Goal: Entertainment & Leisure: Consume media (video, audio)

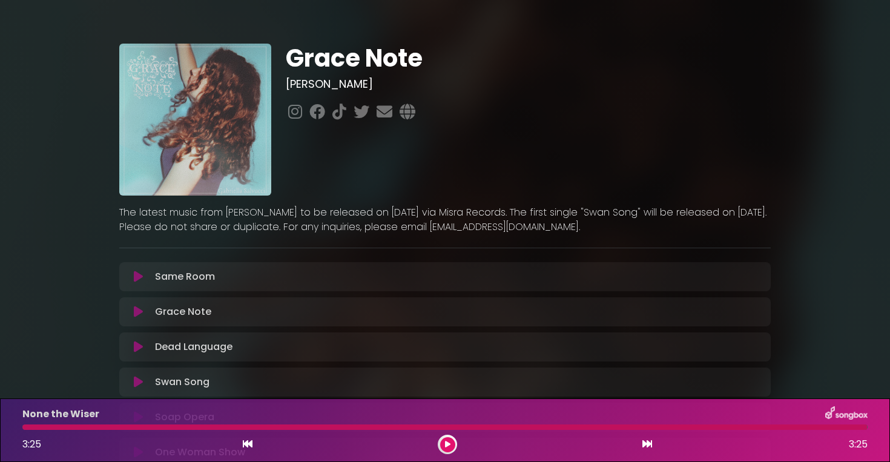
scroll to position [215, 0]
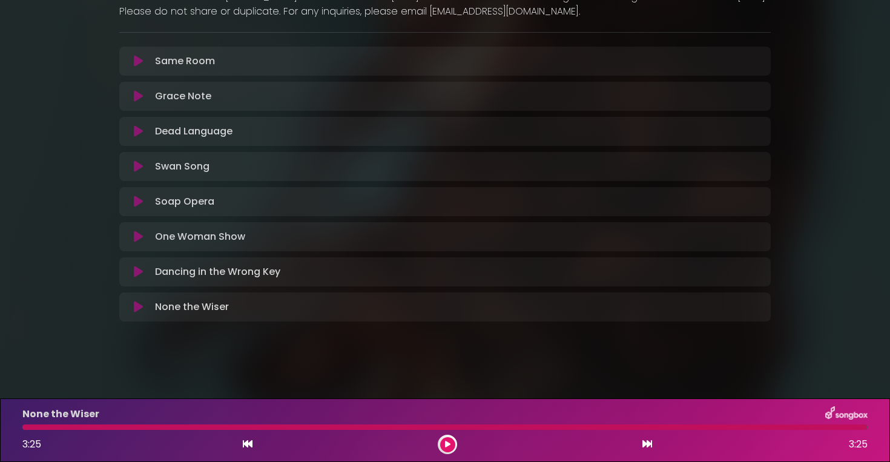
click at [136, 305] on icon at bounding box center [138, 307] width 9 height 12
click at [462, 424] on div at bounding box center [444, 426] width 845 height 5
click at [463, 428] on div at bounding box center [444, 426] width 845 height 5
click at [444, 446] on button at bounding box center [447, 444] width 15 height 15
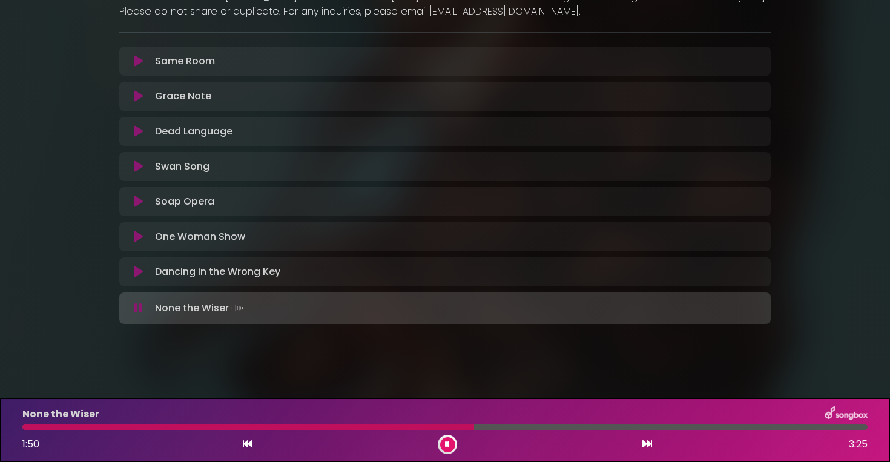
click at [436, 428] on div at bounding box center [247, 426] width 451 height 5
click at [425, 427] on div at bounding box center [229, 426] width 414 height 5
click at [402, 427] on div at bounding box center [228, 426] width 413 height 5
click at [395, 428] on div at bounding box center [444, 426] width 845 height 5
click at [395, 428] on div at bounding box center [237, 426] width 430 height 5
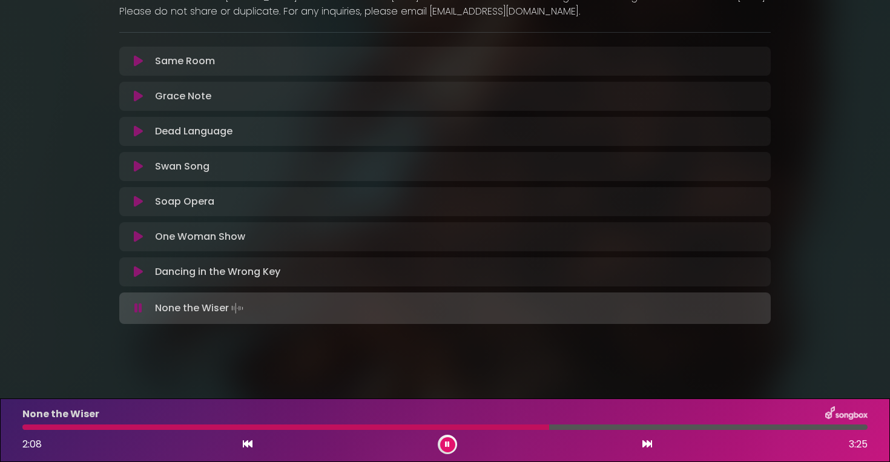
click at [480, 421] on div "None the Wiser" at bounding box center [444, 414] width 859 height 16
click at [480, 427] on div at bounding box center [286, 426] width 529 height 5
click at [461, 424] on div at bounding box center [444, 426] width 845 height 5
click at [464, 427] on div at bounding box center [444, 426] width 845 height 5
click at [448, 428] on div at bounding box center [244, 426] width 445 height 5
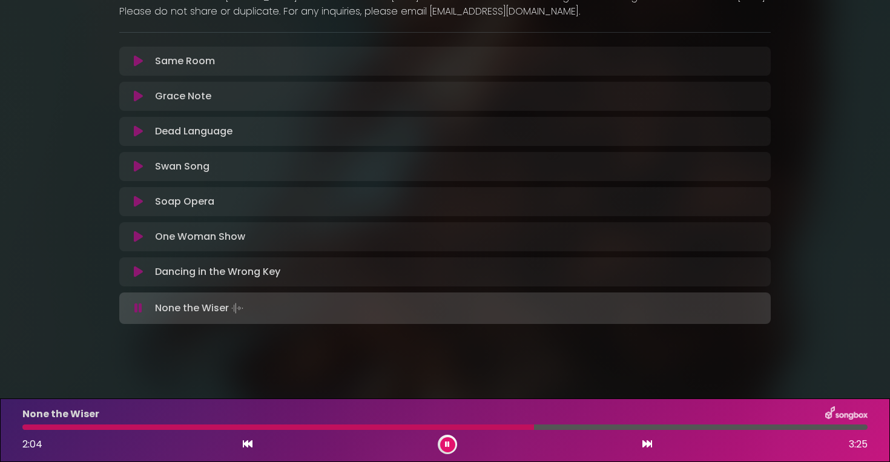
click at [481, 425] on div at bounding box center [277, 426] width 511 height 5
click at [463, 430] on div "None the Wiser 1:52 3:25" at bounding box center [444, 430] width 859 height 48
click at [453, 429] on div at bounding box center [444, 426] width 845 height 5
click at [480, 428] on div at bounding box center [444, 426] width 845 height 5
click at [473, 427] on div at bounding box center [253, 426] width 463 height 5
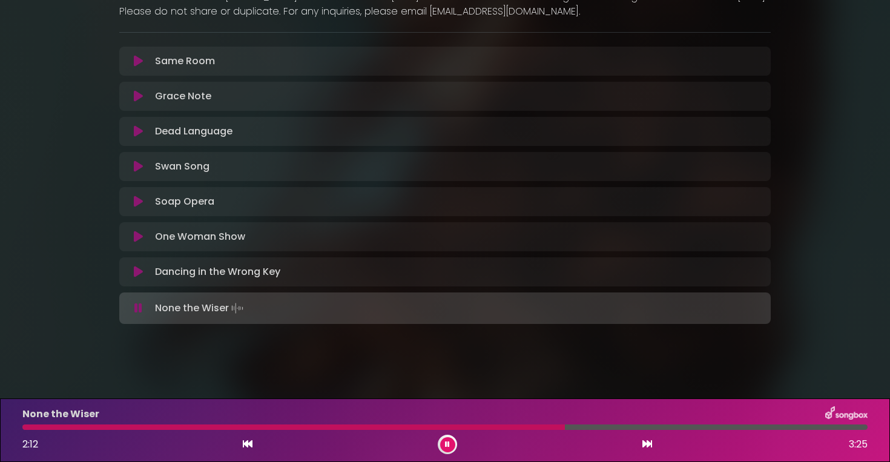
click at [476, 428] on div at bounding box center [293, 426] width 542 height 5
click at [466, 428] on div at bounding box center [444, 426] width 845 height 5
click at [466, 428] on div at bounding box center [291, 426] width 539 height 5
click at [460, 427] on div at bounding box center [245, 426] width 446 height 5
click at [460, 427] on div at bounding box center [260, 426] width 476 height 5
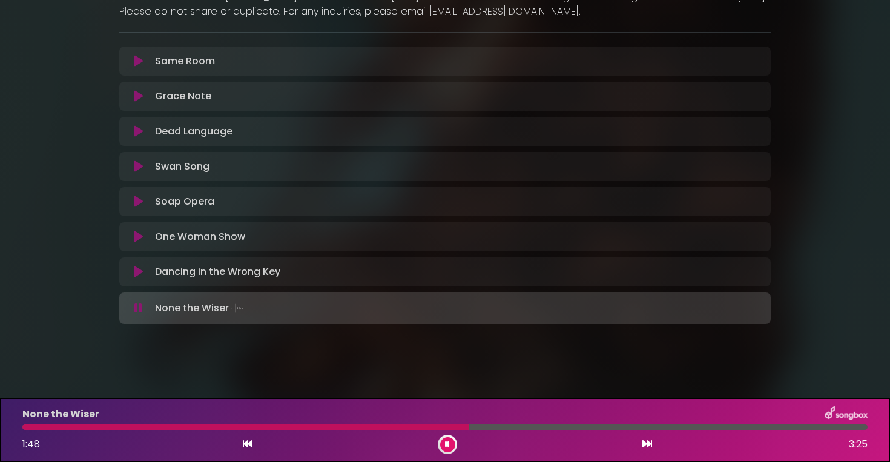
click at [459, 426] on div at bounding box center [245, 426] width 446 height 5
click at [445, 447] on icon at bounding box center [447, 444] width 5 height 7
